Goal: Navigation & Orientation: Find specific page/section

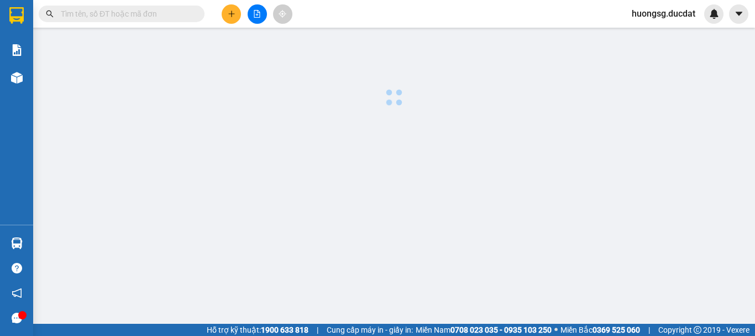
click at [367, 0] on html "Kết quả tìm kiếm ( 0 ) Bộ lọc No Data huongsg.ducdat Báo cáo Kho hàng mới Hàng …" at bounding box center [377, 168] width 755 height 336
